Goal: Task Accomplishment & Management: Complete application form

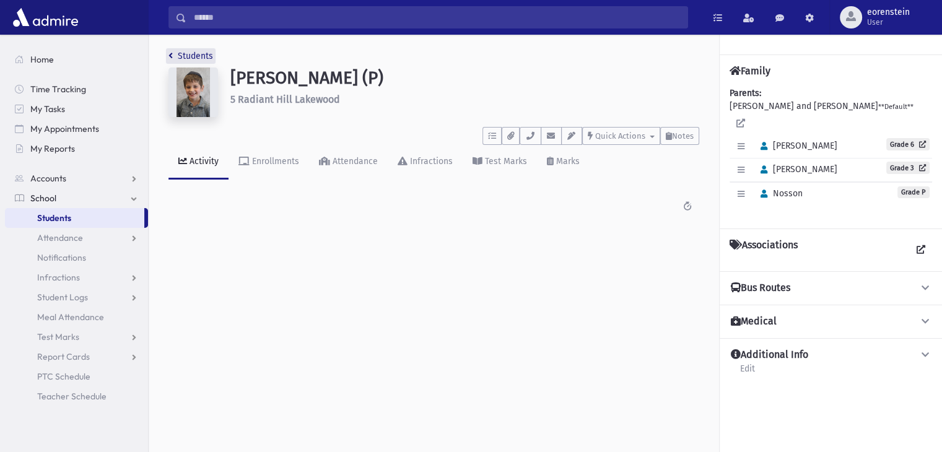
click at [173, 53] on link "Students" at bounding box center [190, 56] width 45 height 11
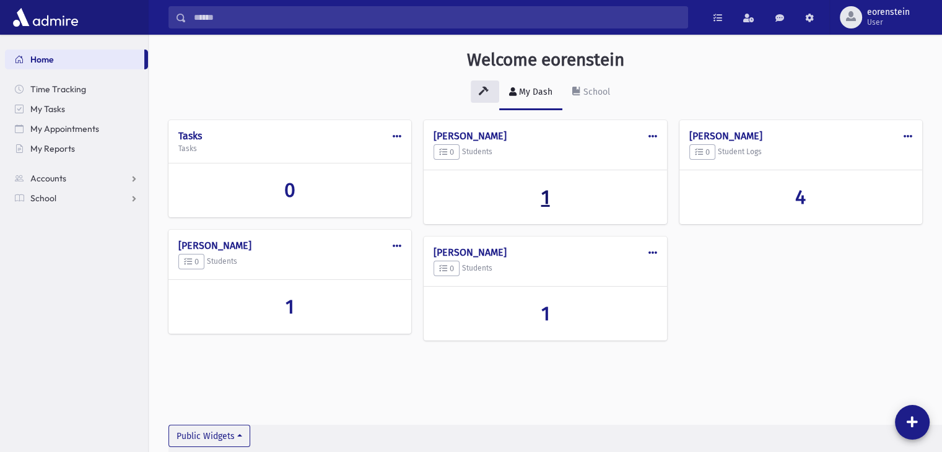
click at [549, 195] on span "1" at bounding box center [545, 197] width 9 height 24
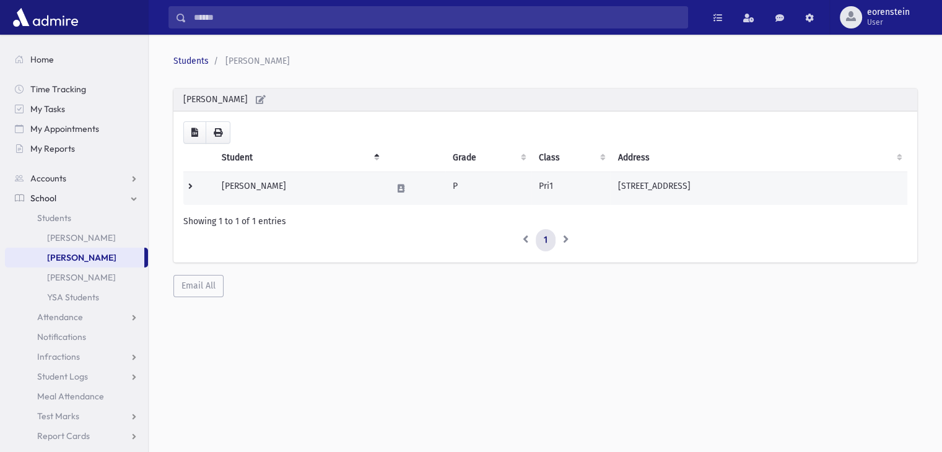
click at [271, 188] on td "Krikheli, Avrohom" at bounding box center [299, 188] width 170 height 33
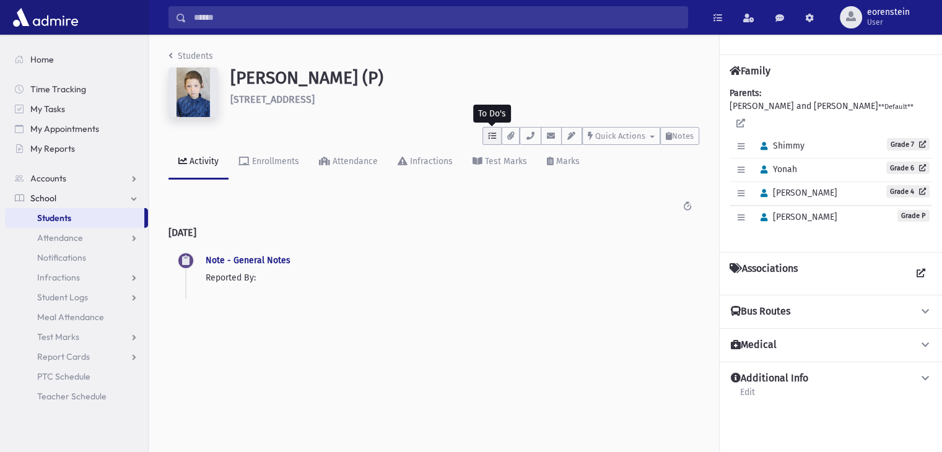
click at [496, 135] on icon "button" at bounding box center [492, 136] width 8 height 8
click at [61, 111] on span "My Tasks" at bounding box center [47, 108] width 35 height 11
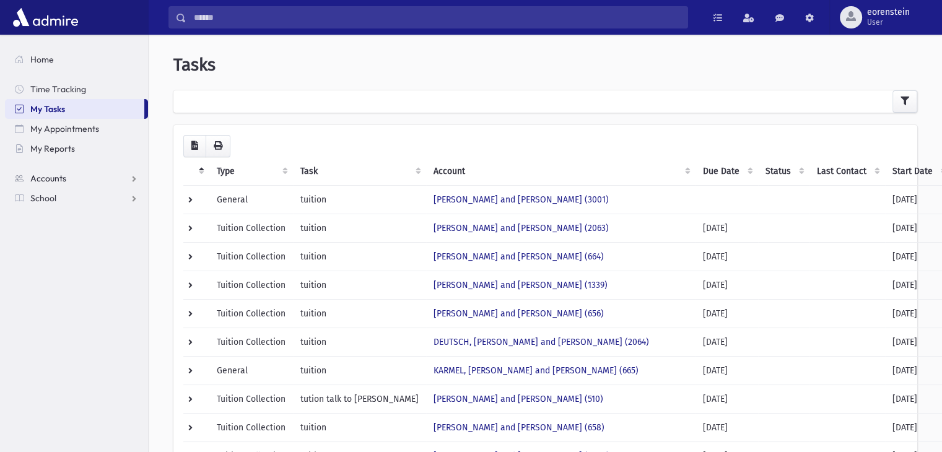
click at [45, 176] on span "Accounts" at bounding box center [48, 178] width 36 height 11
click at [45, 234] on span "School" at bounding box center [43, 237] width 26 height 11
click at [67, 221] on span "Students" at bounding box center [54, 217] width 34 height 11
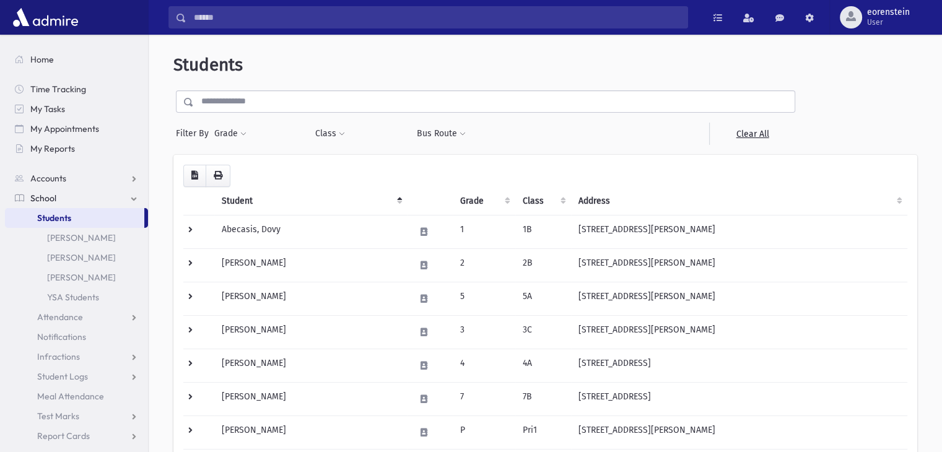
click at [63, 23] on img at bounding box center [45, 17] width 71 height 25
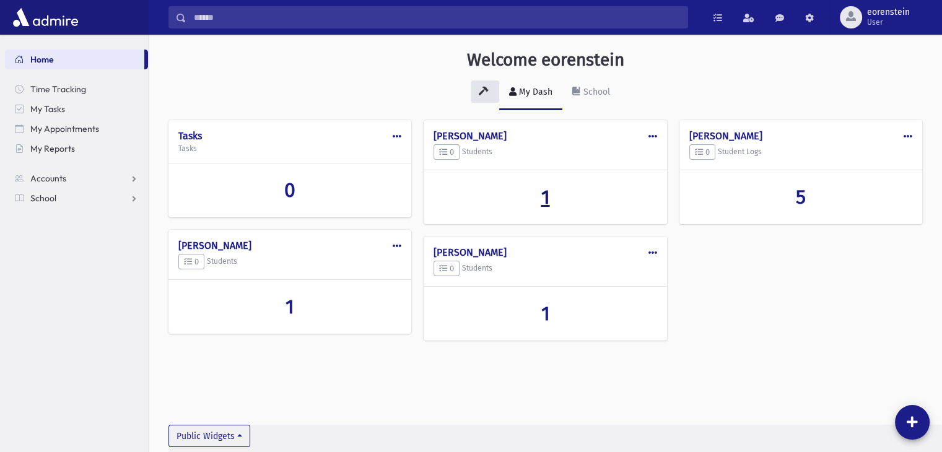
click at [548, 205] on span "1" at bounding box center [545, 197] width 9 height 24
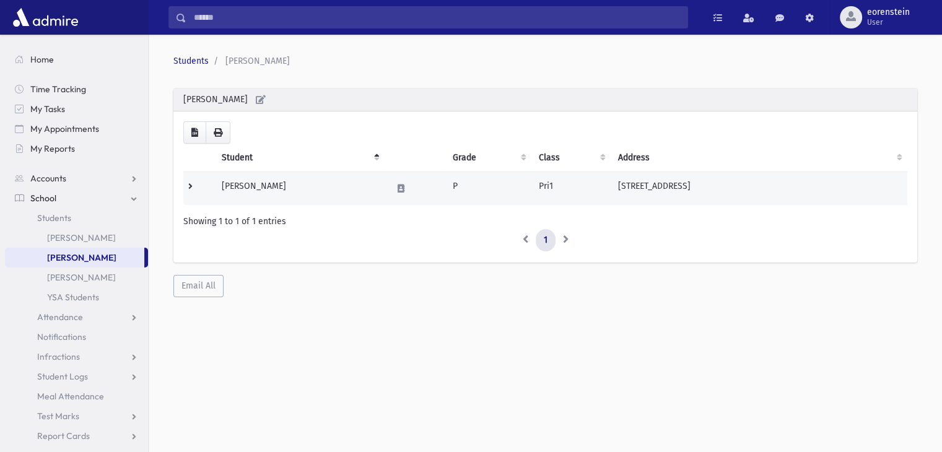
click at [245, 194] on td "Krikheli, Avrohom" at bounding box center [299, 188] width 170 height 33
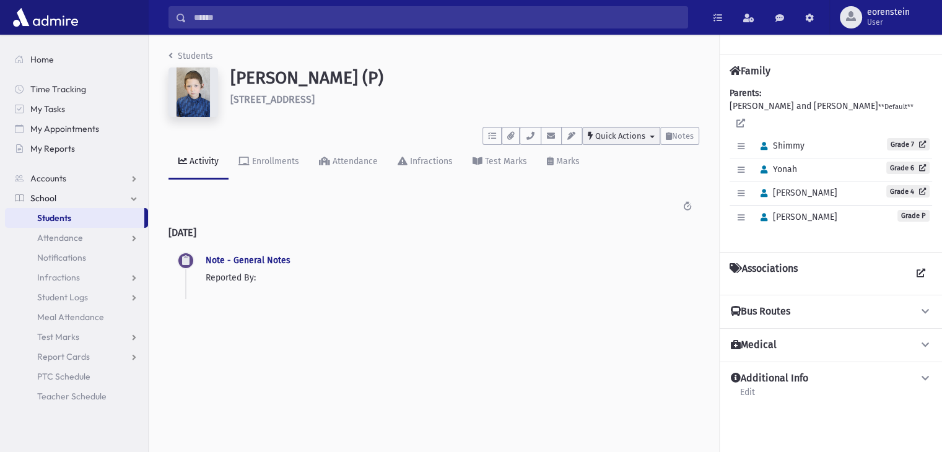
click at [649, 134] on button "Quick Actions" at bounding box center [621, 136] width 78 height 18
click at [629, 196] on link "New Task" at bounding box center [631, 190] width 99 height 23
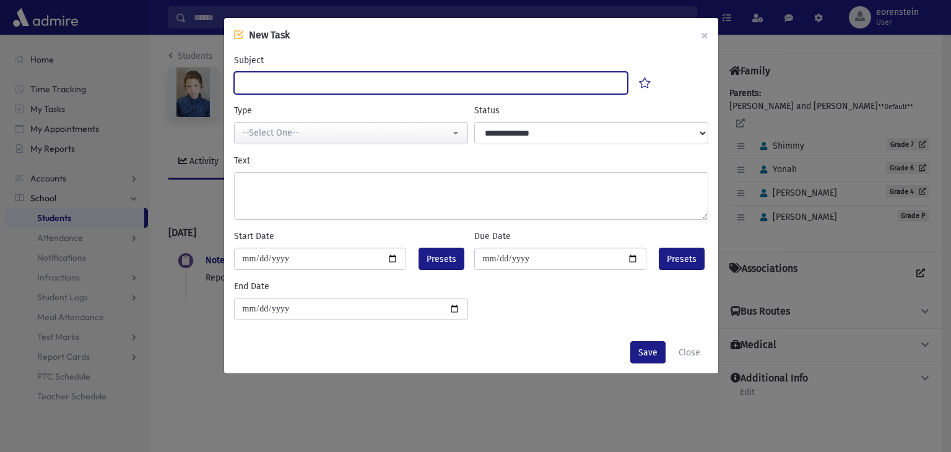
click at [295, 74] on input "Subject" at bounding box center [431, 83] width 395 height 22
type input "**********"
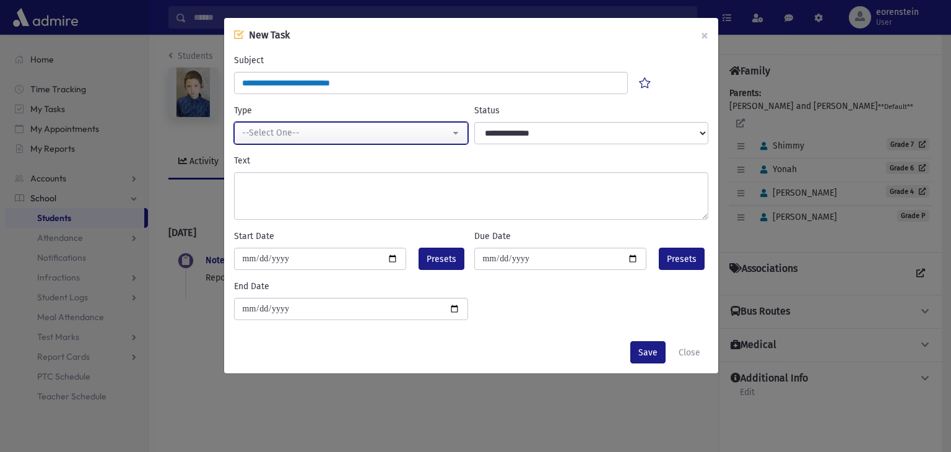
click at [274, 132] on div "--Select One--" at bounding box center [346, 132] width 208 height 13
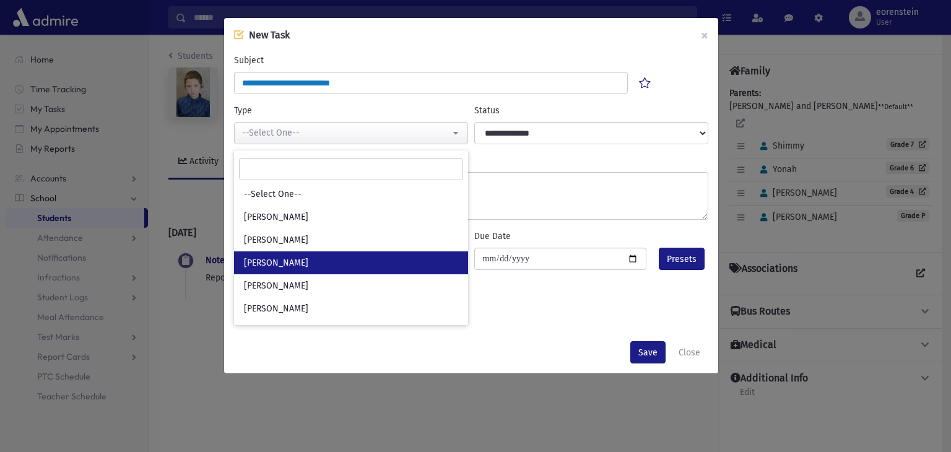
click at [297, 252] on link "Mrs. Orenstein" at bounding box center [351, 262] width 234 height 23
select select "*"
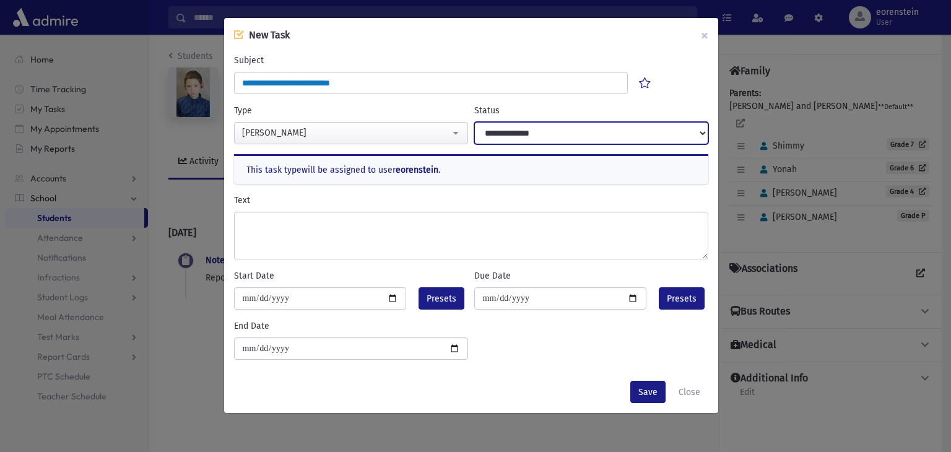
click at [560, 122] on select "**********" at bounding box center [591, 133] width 234 height 22
select select "********"
click at [474, 122] on select "**********" at bounding box center [591, 133] width 234 height 22
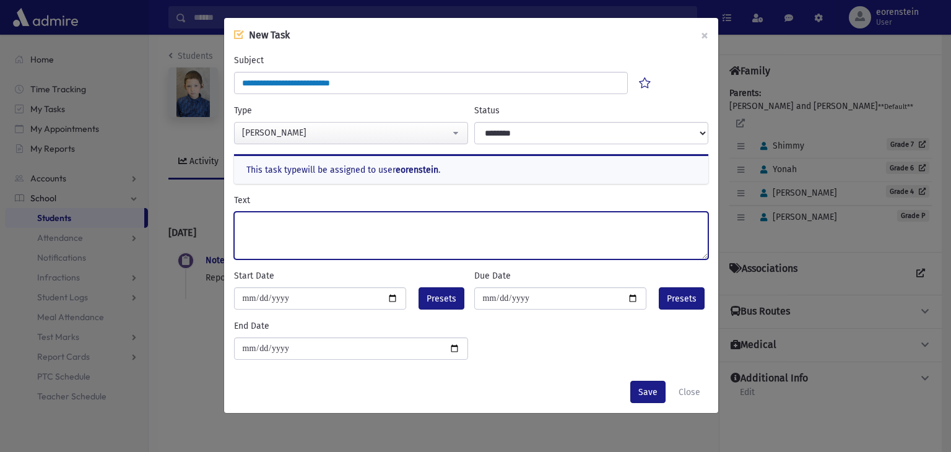
click at [282, 221] on textarea "Text" at bounding box center [471, 236] width 474 height 48
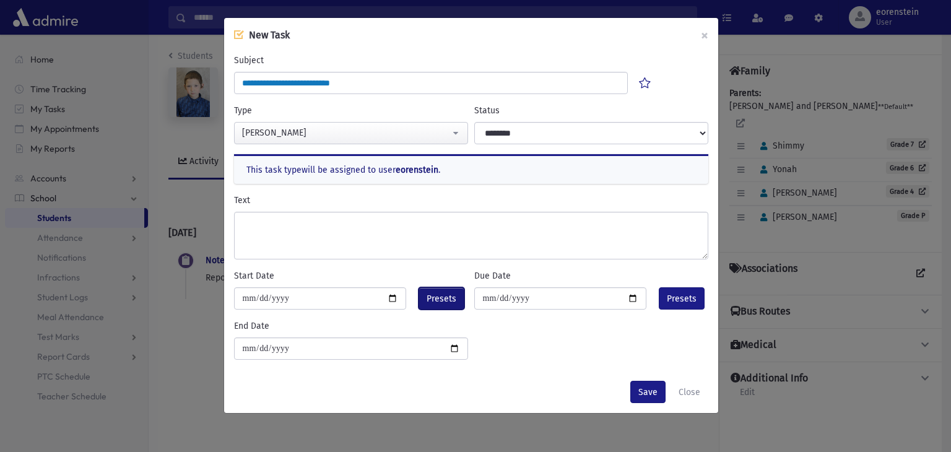
click at [448, 297] on span "Presets" at bounding box center [442, 298] width 30 height 13
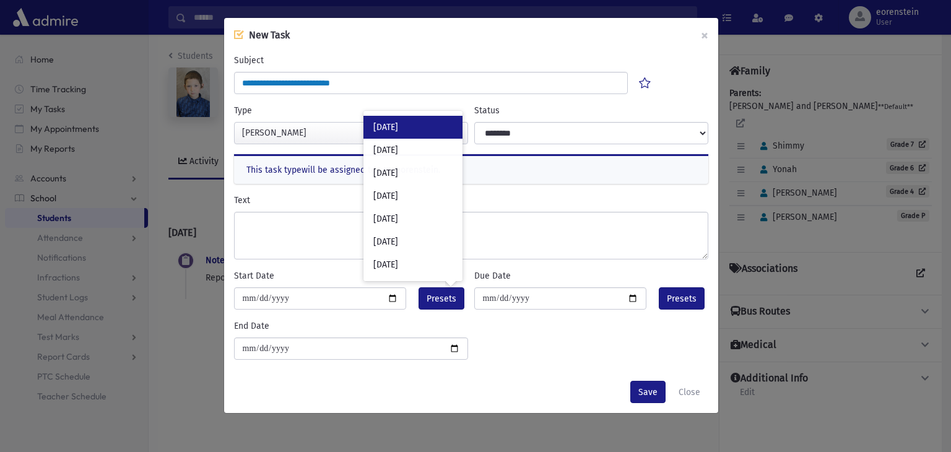
click at [382, 125] on div "Today" at bounding box center [413, 127] width 99 height 23
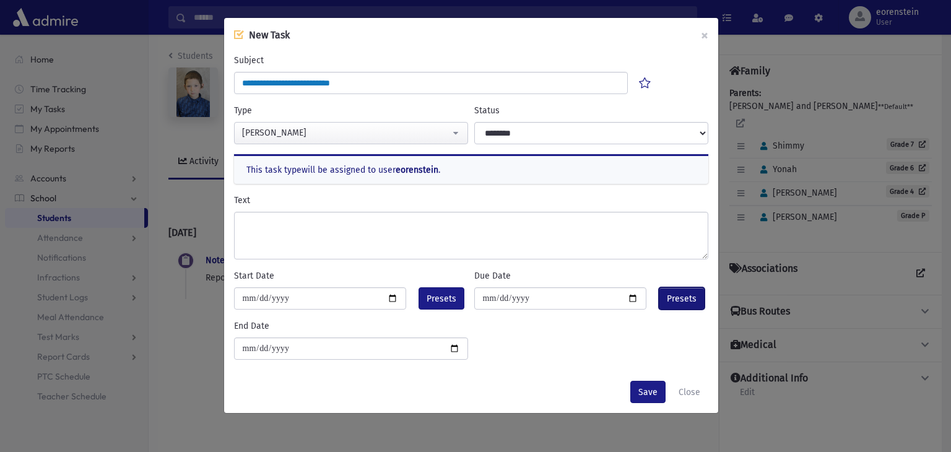
click at [671, 299] on span "Presets" at bounding box center [682, 298] width 30 height 13
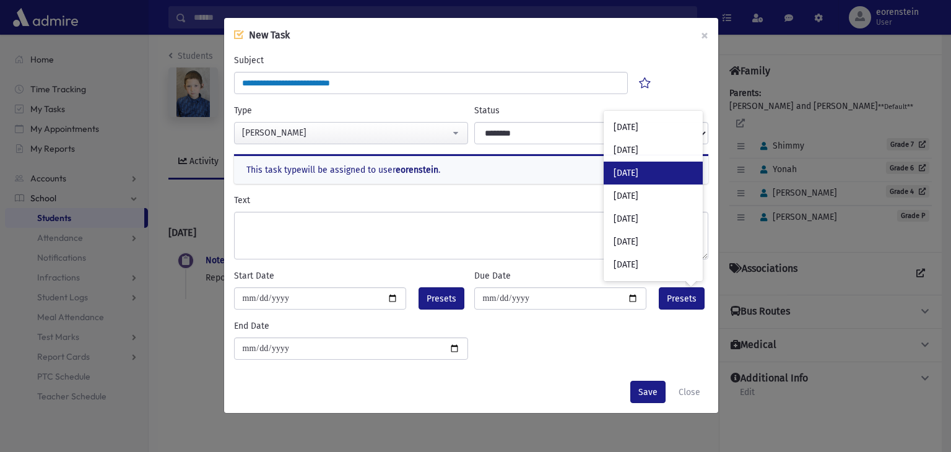
click at [639, 176] on div "In 1 week" at bounding box center [653, 173] width 99 height 23
type input "**********"
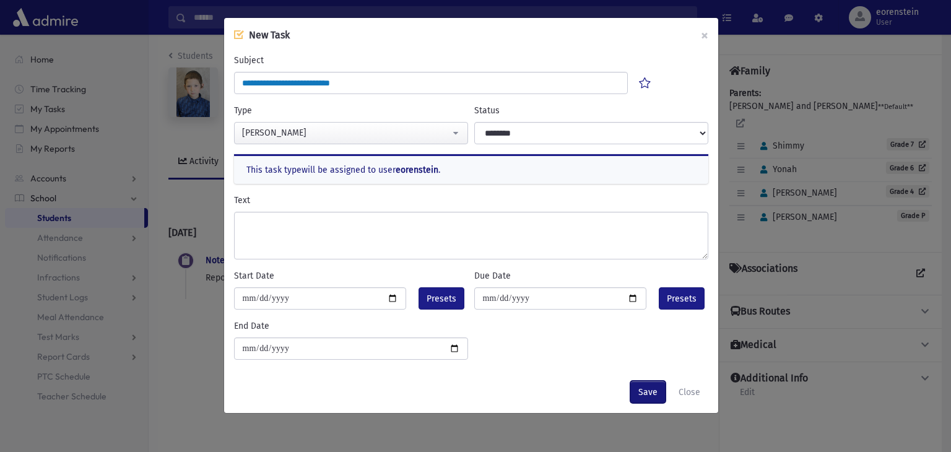
click at [652, 390] on button "Save" at bounding box center [648, 392] width 35 height 22
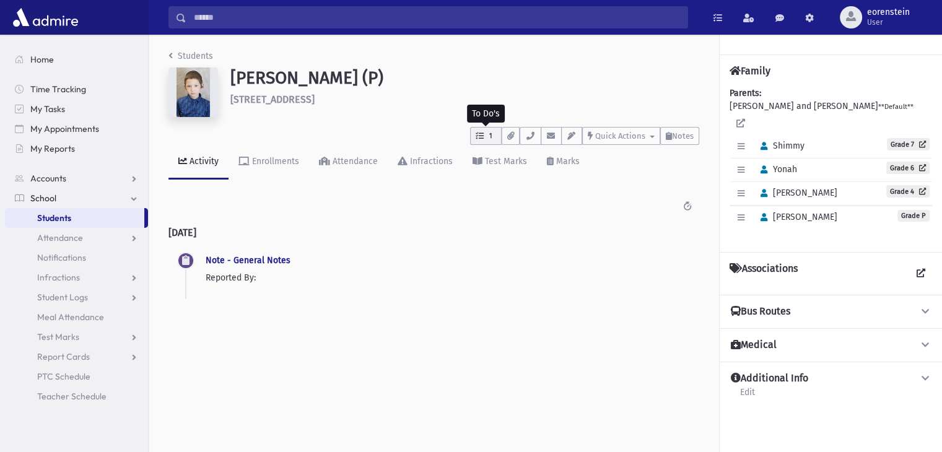
click at [484, 134] on button "1" at bounding box center [486, 136] width 32 height 18
click at [414, 107] on div "Krikheli, Avrohom (P) 84 White St Lakewood" at bounding box center [464, 95] width 481 height 55
click at [76, 27] on img at bounding box center [45, 17] width 71 height 25
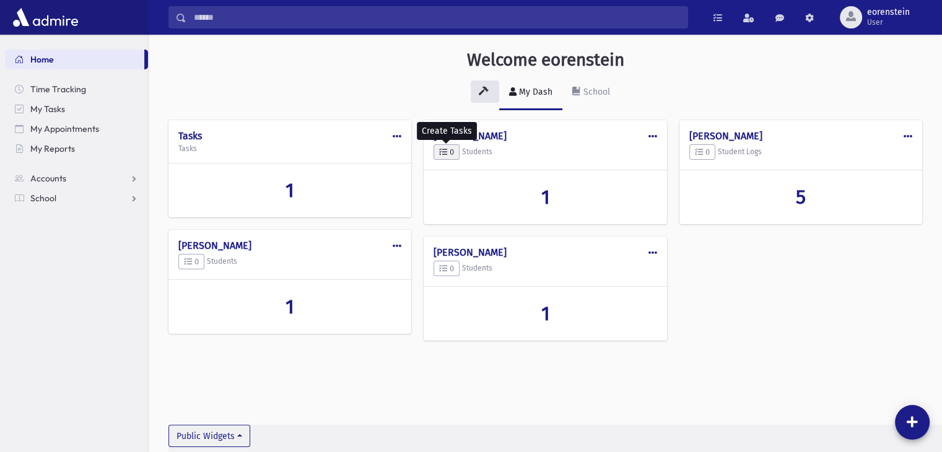
click at [444, 154] on icon "button" at bounding box center [443, 152] width 8 height 8
